Goal: Task Accomplishment & Management: Complete application form

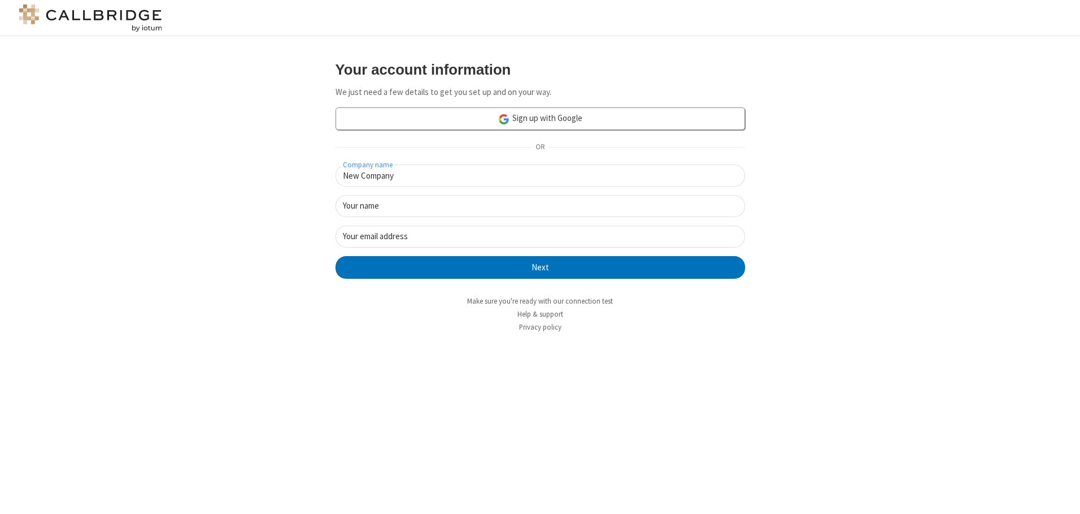
type input "New Company"
type input "New User"
type input "[EMAIL_ADDRESS][DOMAIN_NAME]"
click button "Next" at bounding box center [541, 267] width 410 height 23
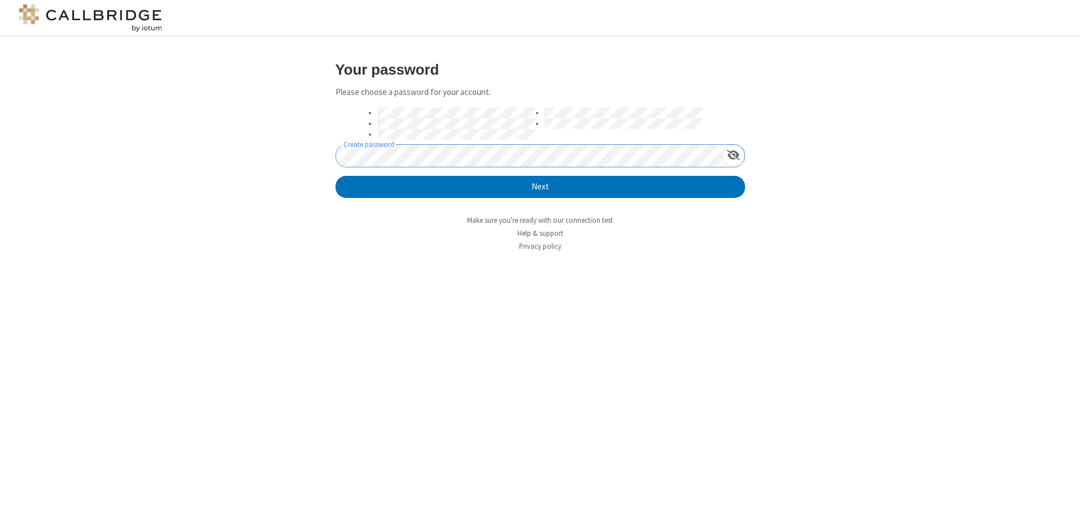
click button "Next" at bounding box center [541, 187] width 410 height 23
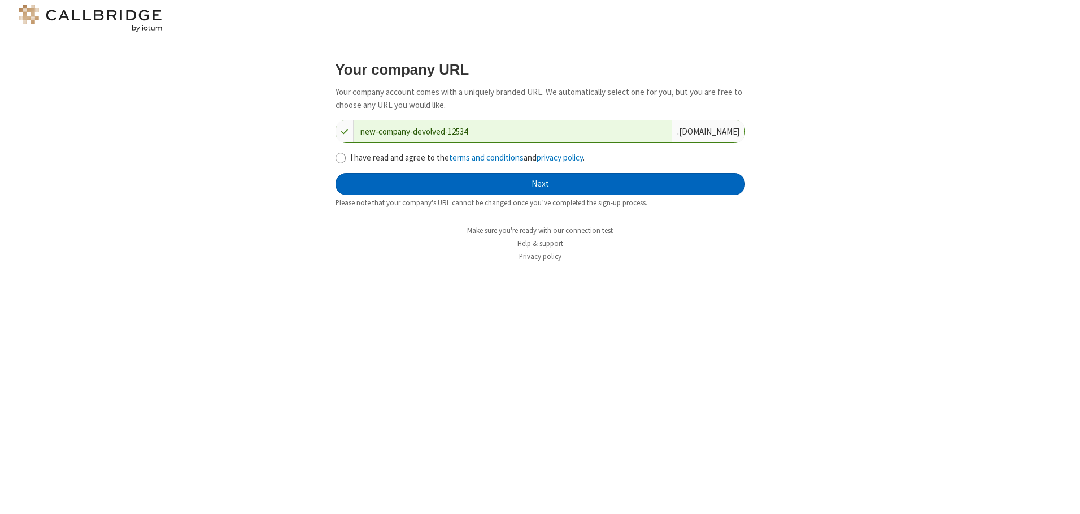
click at [540, 184] on button "Next" at bounding box center [541, 184] width 410 height 23
